Goal: Information Seeking & Learning: Learn about a topic

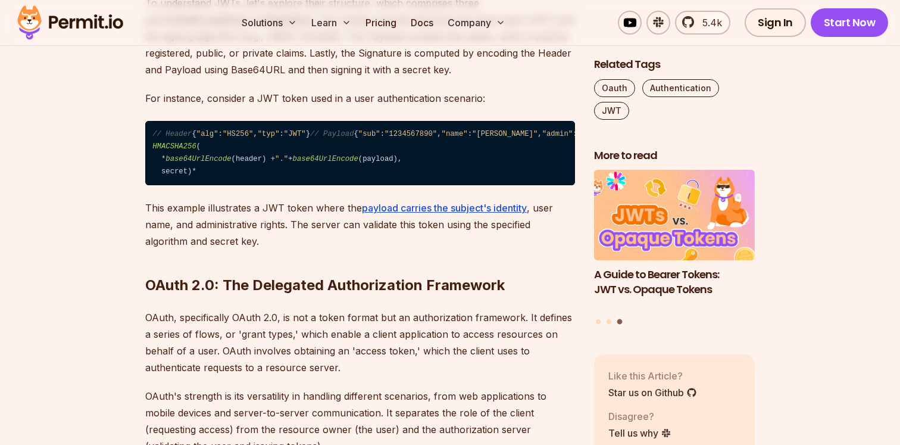
scroll to position [964, 0]
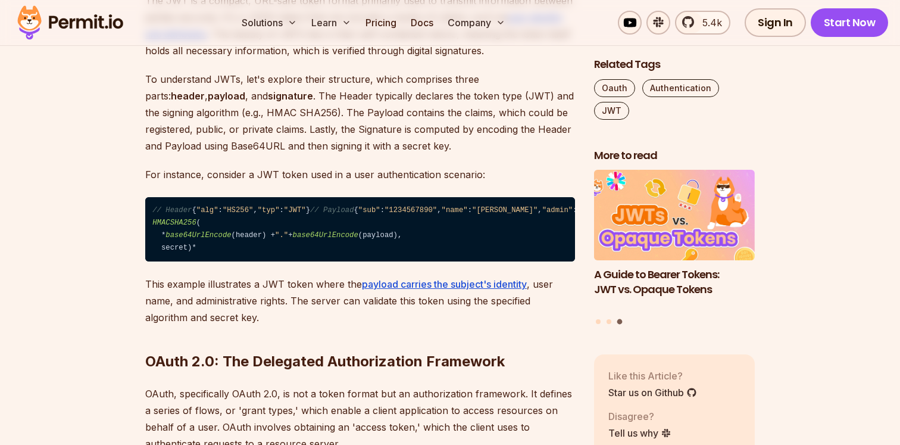
click at [271, 126] on p "To understand JWTs, let's explore their structure, which comprises three parts:…" at bounding box center [360, 112] width 430 height 83
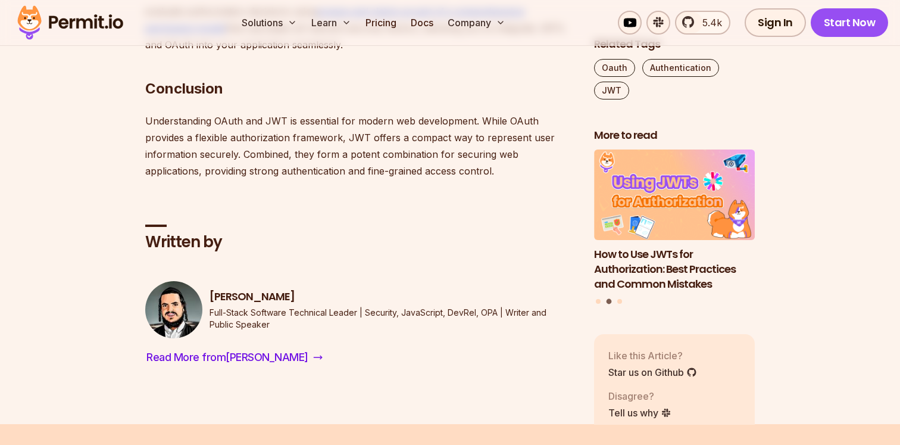
scroll to position [3060, 0]
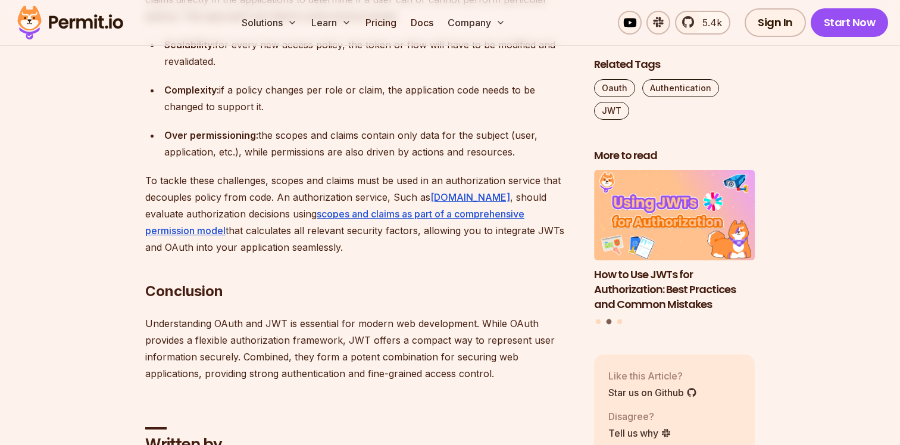
click at [201, 255] on p "To tackle these challenges, scopes and claims must be used in an authorization …" at bounding box center [360, 213] width 430 height 83
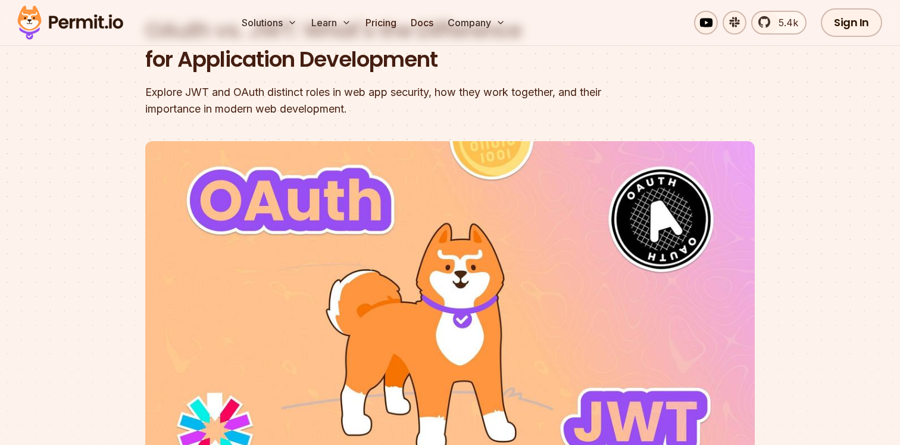
scroll to position [83, 0]
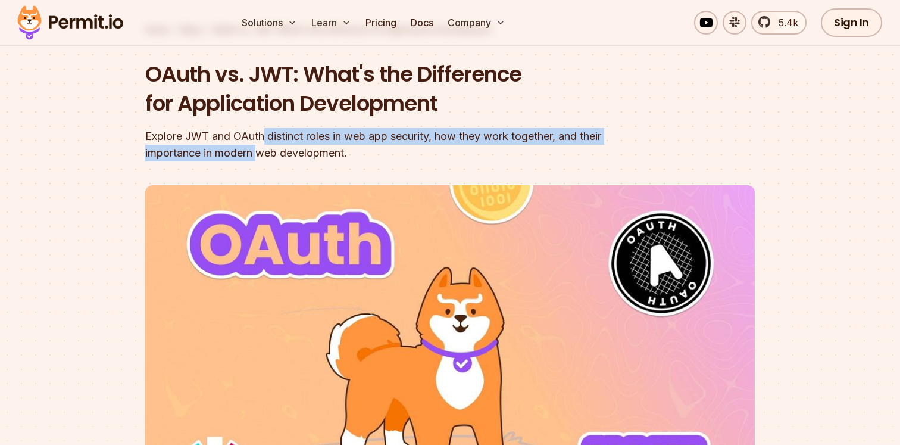
drag, startPoint x: 266, startPoint y: 136, endPoint x: 286, endPoint y: 155, distance: 28.2
click at [286, 155] on div "Explore JWT and OAuth distinct roles in web app security, how they work togethe…" at bounding box center [373, 144] width 457 height 33
drag, startPoint x: 270, startPoint y: 137, endPoint x: 280, endPoint y: 152, distance: 18.3
click at [280, 152] on div "Explore JWT and OAuth distinct roles in web app security, how they work togethe…" at bounding box center [373, 144] width 457 height 33
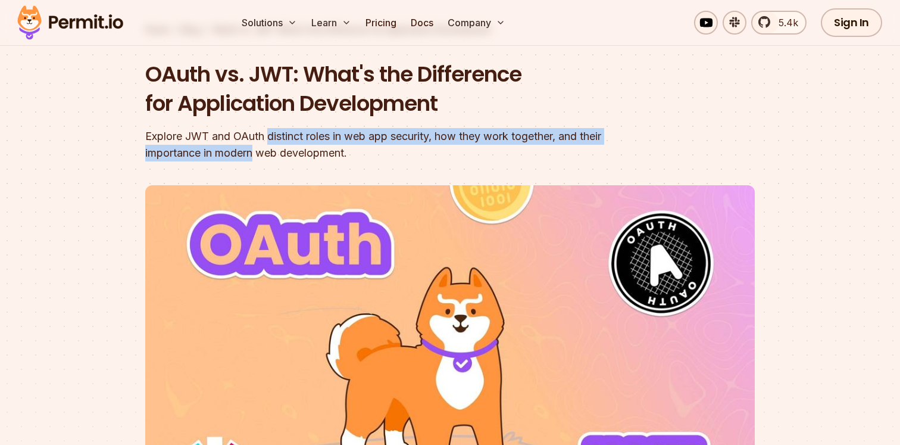
click at [280, 152] on div "Explore JWT and OAuth distinct roles in web app security, how they work togethe…" at bounding box center [373, 144] width 457 height 33
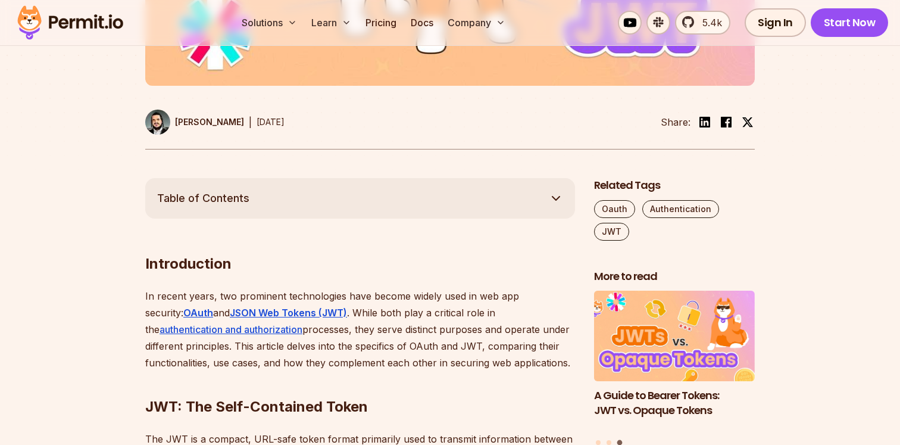
scroll to position [489, 0]
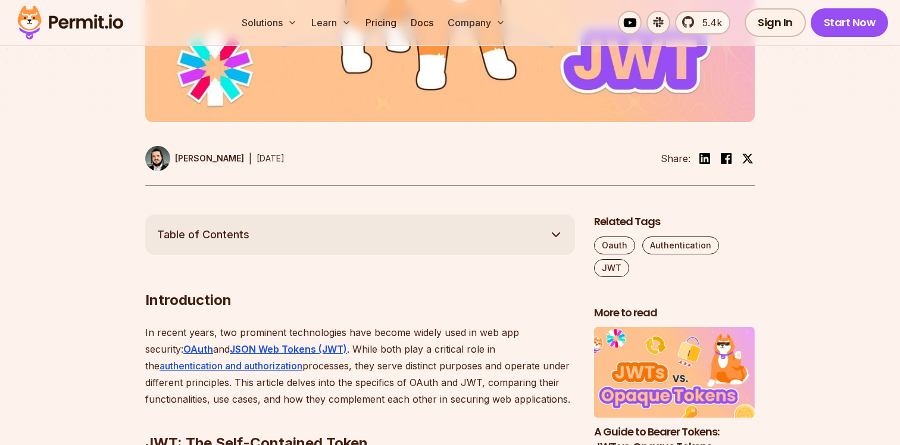
click at [551, 235] on icon "button" at bounding box center [556, 234] width 14 height 14
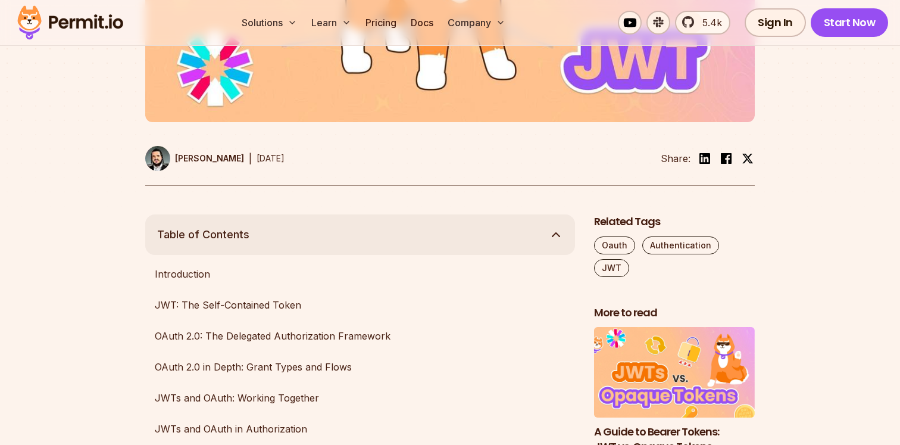
click at [551, 235] on icon "button" at bounding box center [556, 234] width 14 height 14
